Goal: Find specific page/section: Find specific page/section

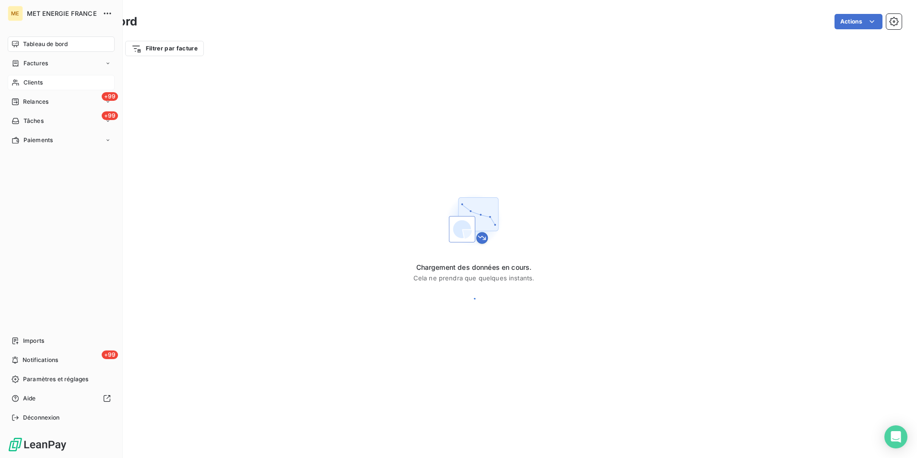
click at [31, 84] on span "Clients" at bounding box center [33, 82] width 19 height 9
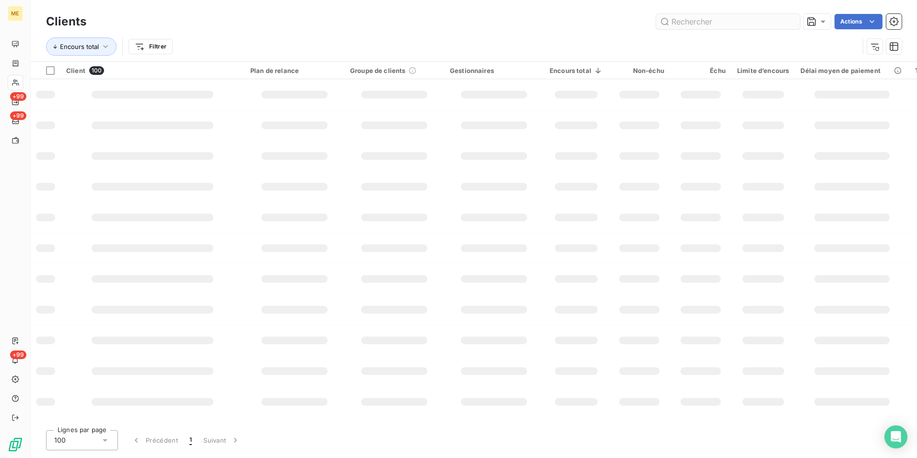
click at [752, 25] on input "text" at bounding box center [728, 21] width 144 height 15
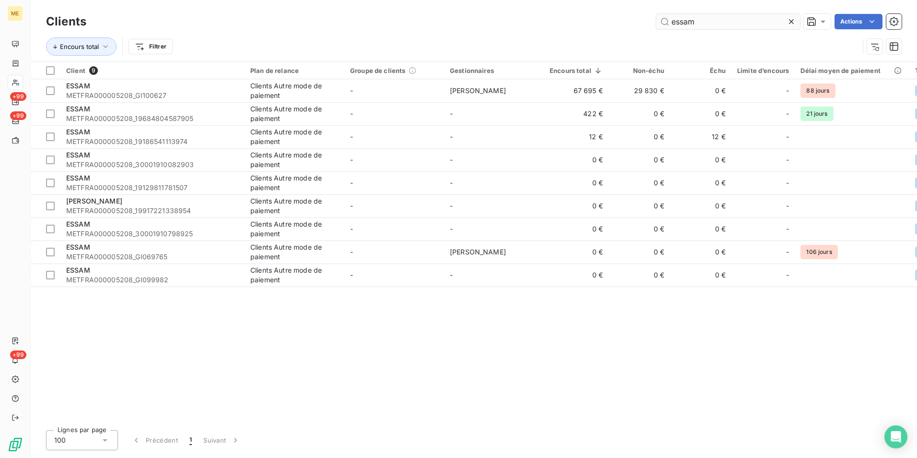
type input "essam"
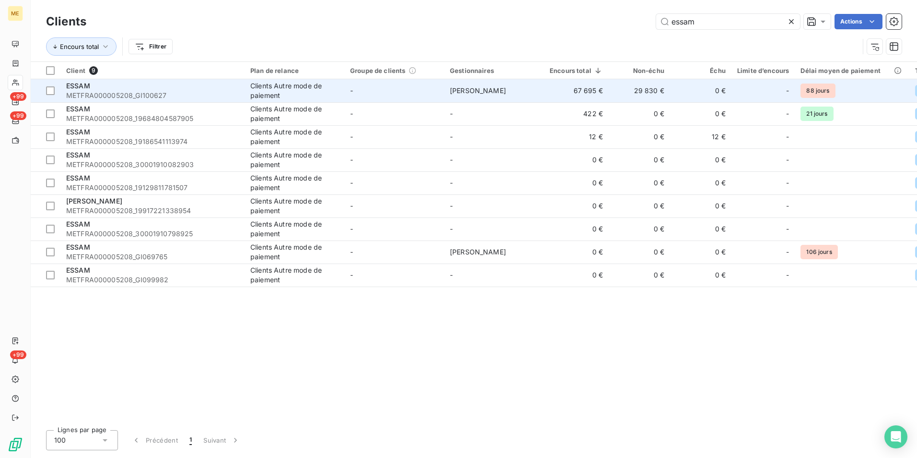
click at [234, 91] on span "METFRA000005208_GI100627" at bounding box center [152, 96] width 173 height 10
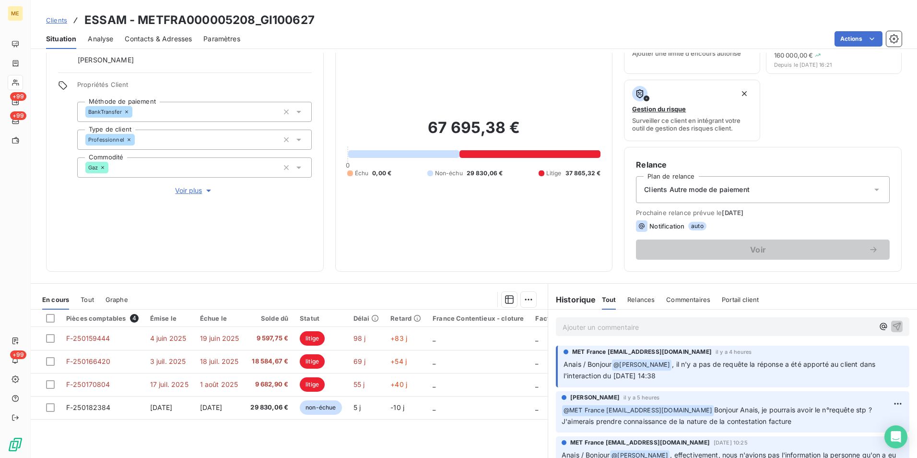
scroll to position [96, 0]
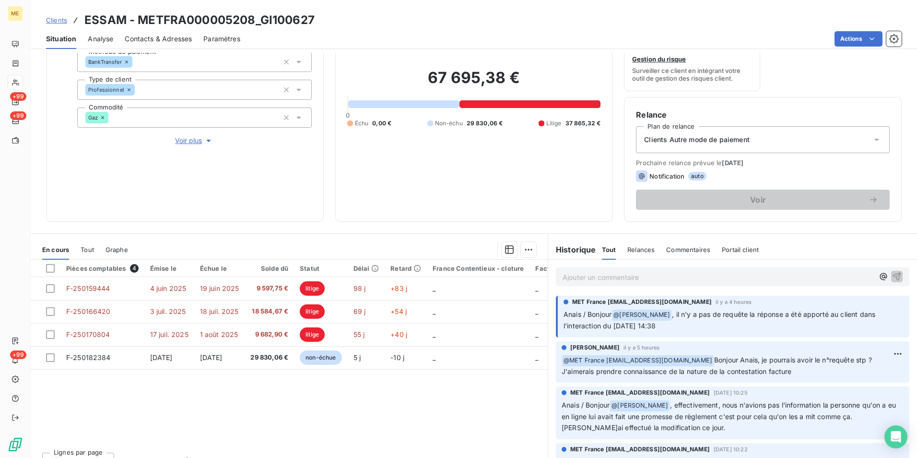
drag, startPoint x: 736, startPoint y: 314, endPoint x: 859, endPoint y: 326, distance: 124.3
click at [859, 326] on p "Anais / Bonjour @ [PERSON_NAME] , il n'y a pas de requête la réponse a été appo…" at bounding box center [734, 320] width 340 height 23
click at [390, 426] on div "Pièces comptables 4 Émise le Échue le Solde dû Statut Délai Retard France Conte…" at bounding box center [289, 351] width 517 height 185
